Goal: Check status: Check status

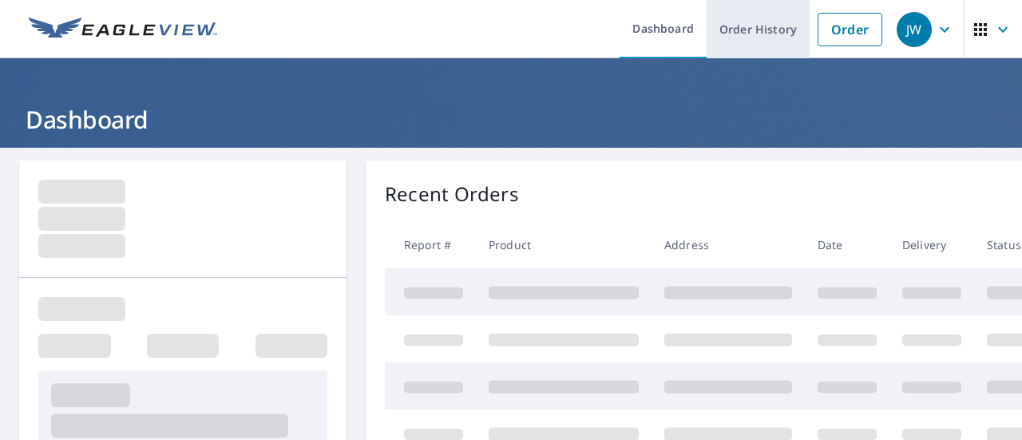
click at [727, 33] on link "Order History" at bounding box center [758, 29] width 103 height 58
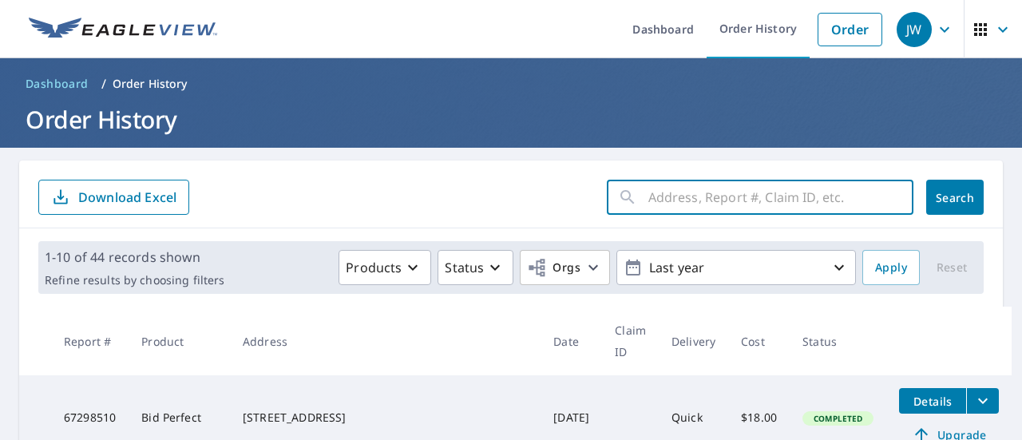
click at [674, 202] on input "text" at bounding box center [781, 197] width 265 height 45
type input "ridgeview"
click button "Search" at bounding box center [956, 197] width 58 height 35
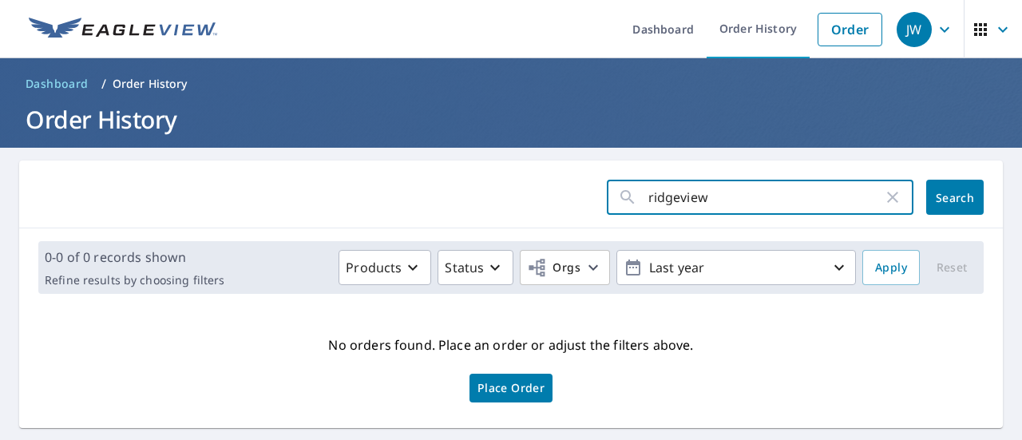
drag, startPoint x: 755, startPoint y: 204, endPoint x: 668, endPoint y: 204, distance: 87.1
click at [668, 204] on input "ridgeview" at bounding box center [766, 197] width 235 height 45
type input "ridge"
click button "Search" at bounding box center [956, 197] width 58 height 35
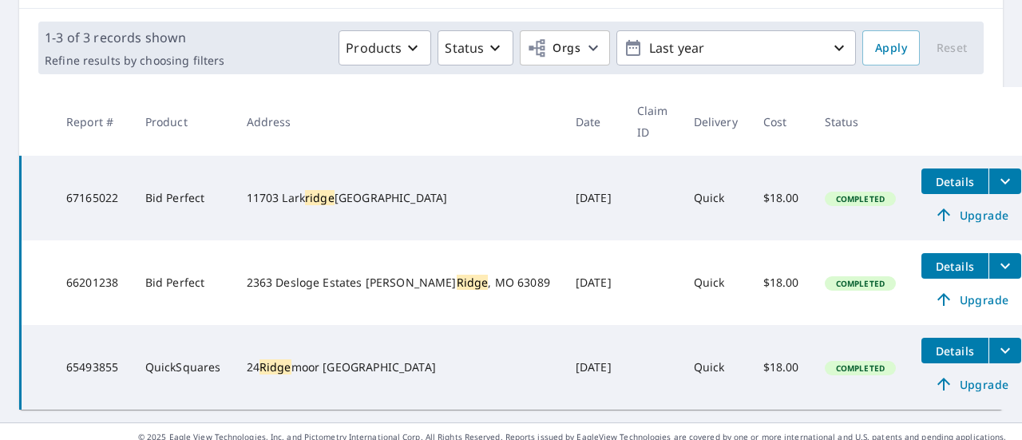
scroll to position [220, 0]
click at [996, 340] on icon "filesDropdownBtn-65493855" at bounding box center [1005, 349] width 19 height 19
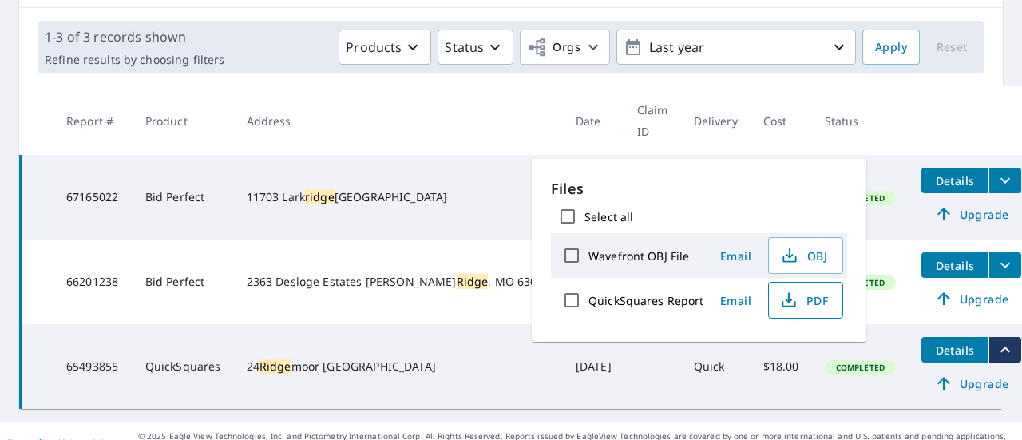
click at [792, 303] on icon "button" at bounding box center [789, 304] width 14 height 6
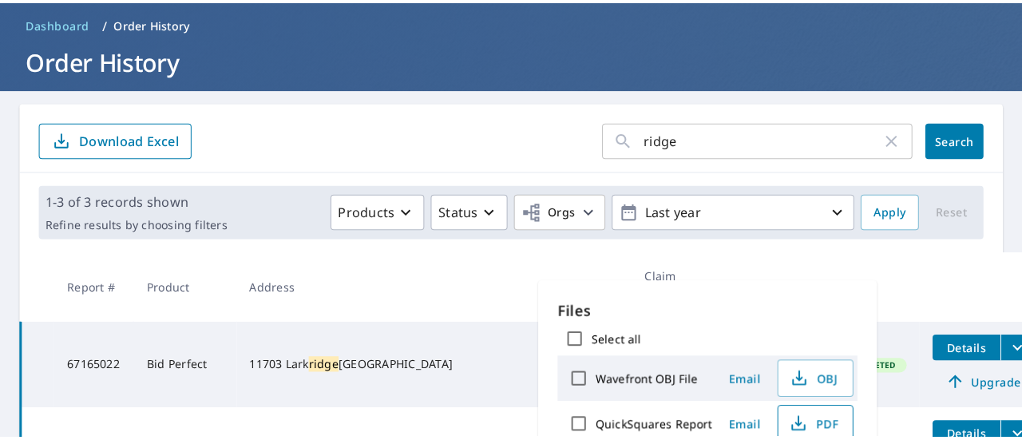
scroll to position [0, 0]
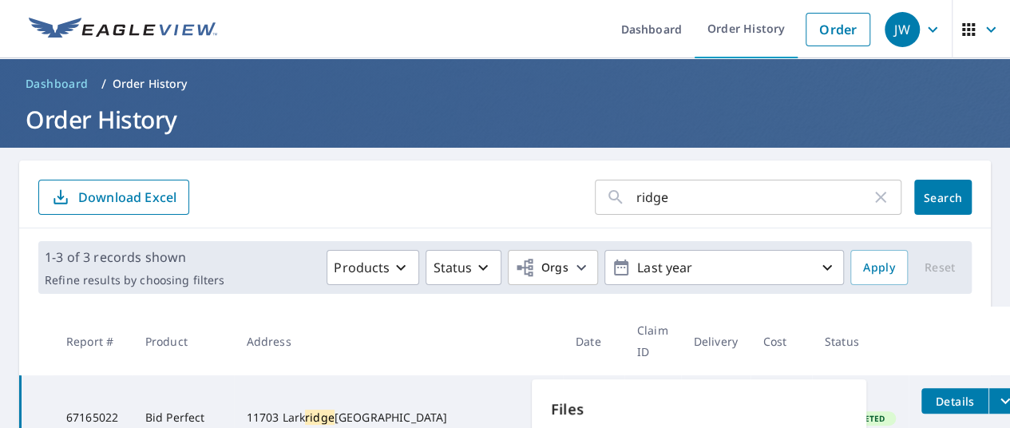
click at [893, 204] on div "ridge ​" at bounding box center [748, 197] width 307 height 35
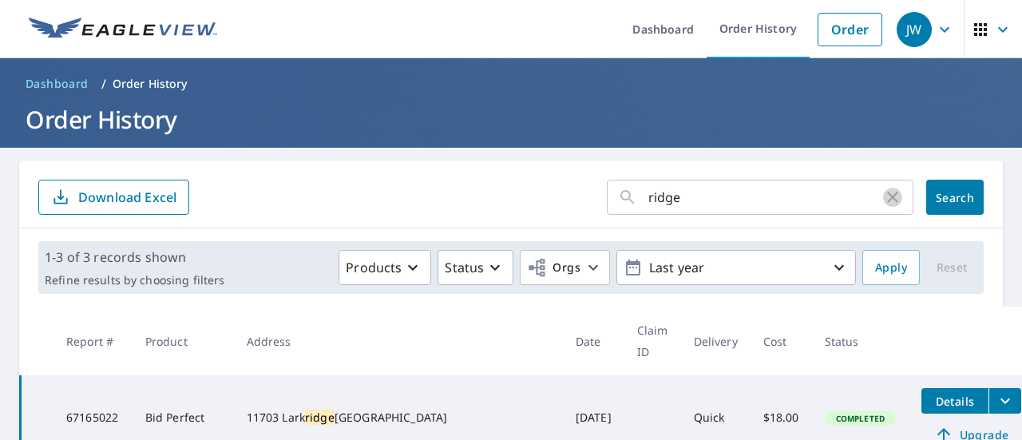
click at [888, 197] on icon "button" at bounding box center [892, 197] width 19 height 19
click at [966, 196] on button "Search" at bounding box center [956, 197] width 58 height 35
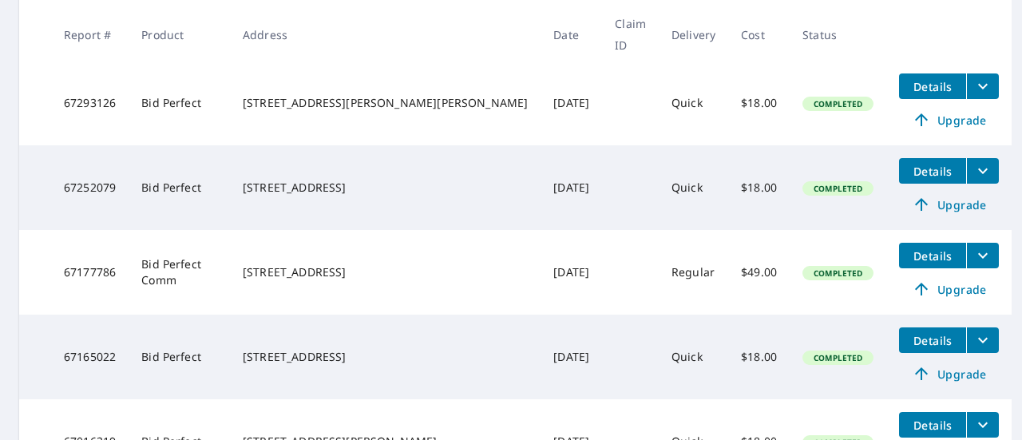
scroll to position [899, 0]
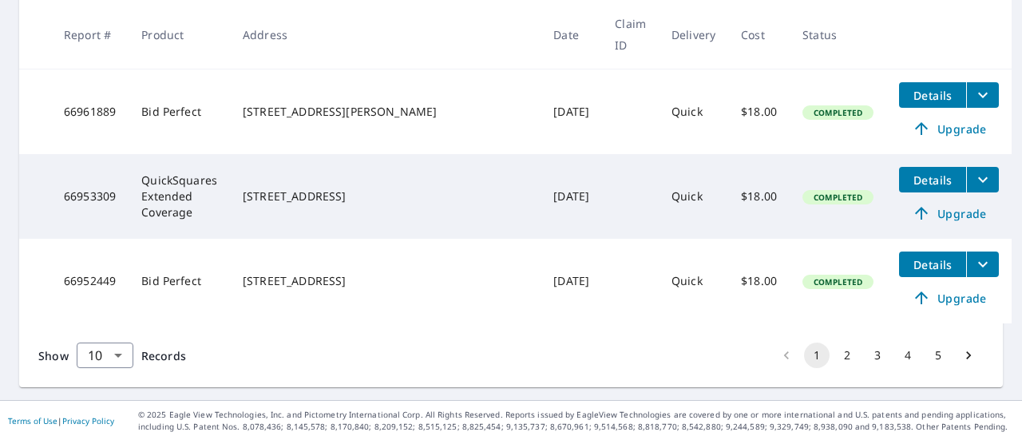
click at [966, 351] on icon "Go to next page" at bounding box center [968, 355] width 5 height 8
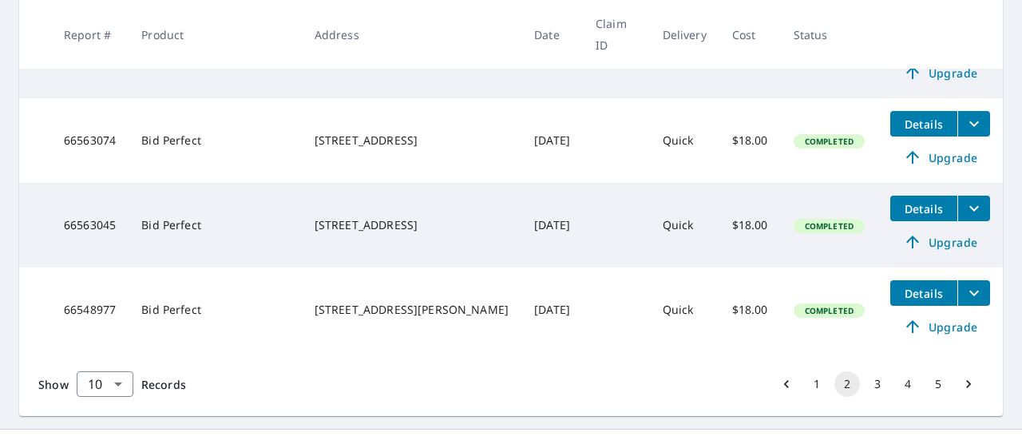
scroll to position [871, 0]
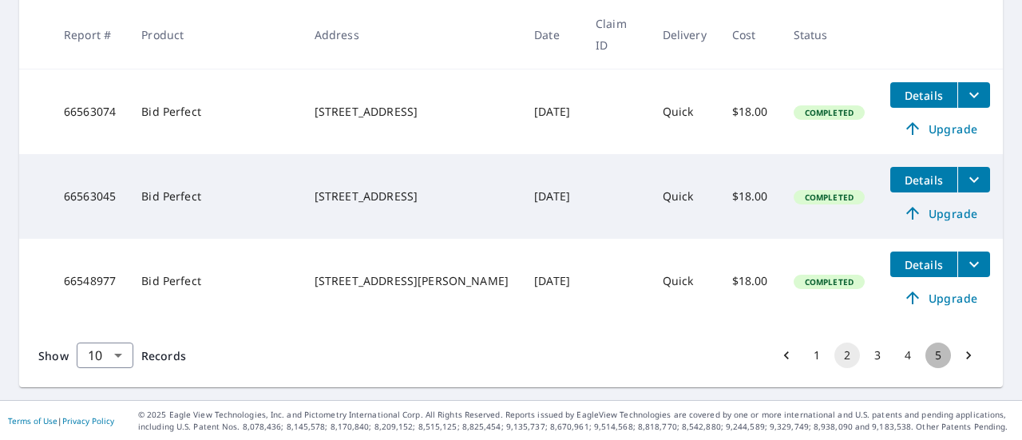
click at [930, 354] on button "5" at bounding box center [939, 356] width 26 height 26
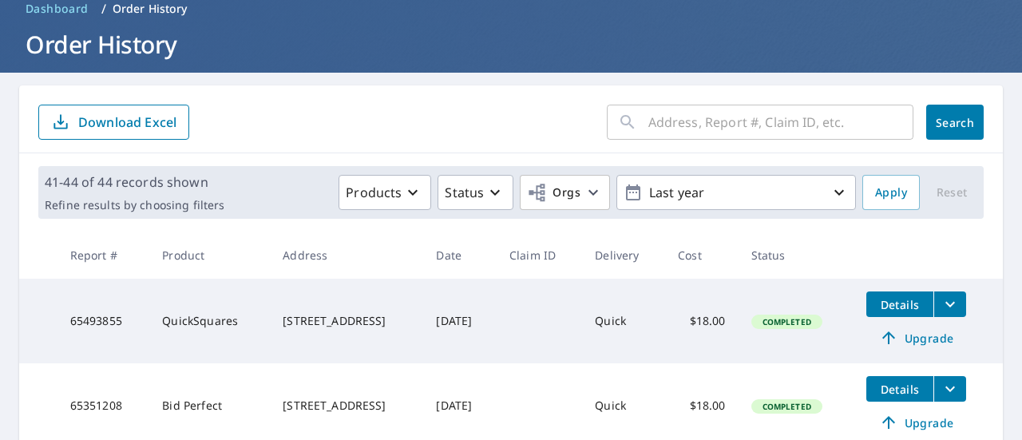
scroll to position [315, 0]
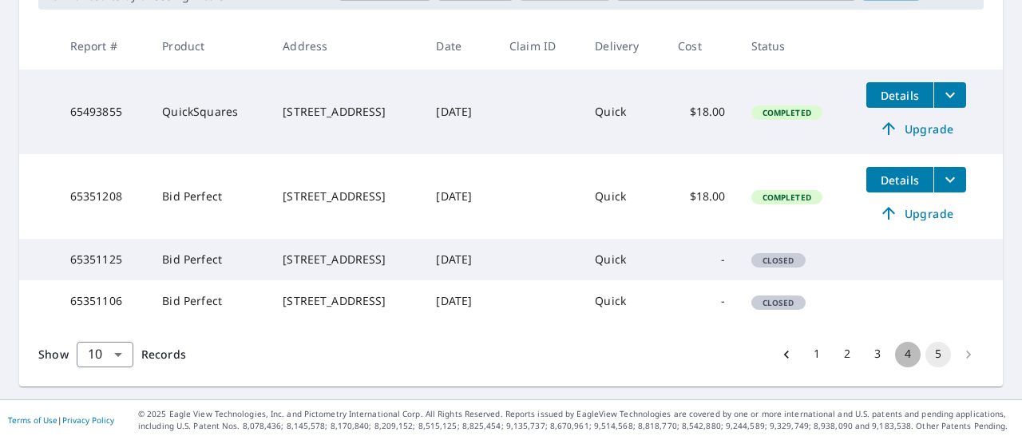
click at [901, 355] on button "4" at bounding box center [908, 355] width 26 height 26
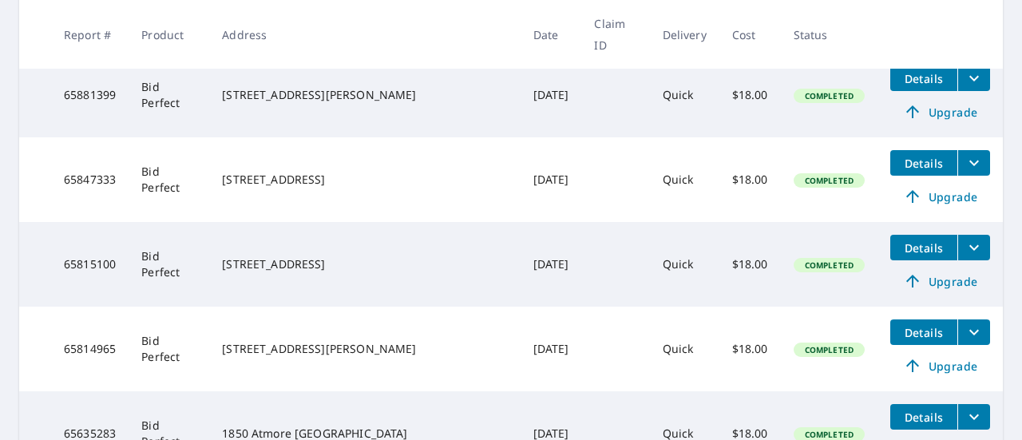
scroll to position [479, 0]
